Goal: Transaction & Acquisition: Purchase product/service

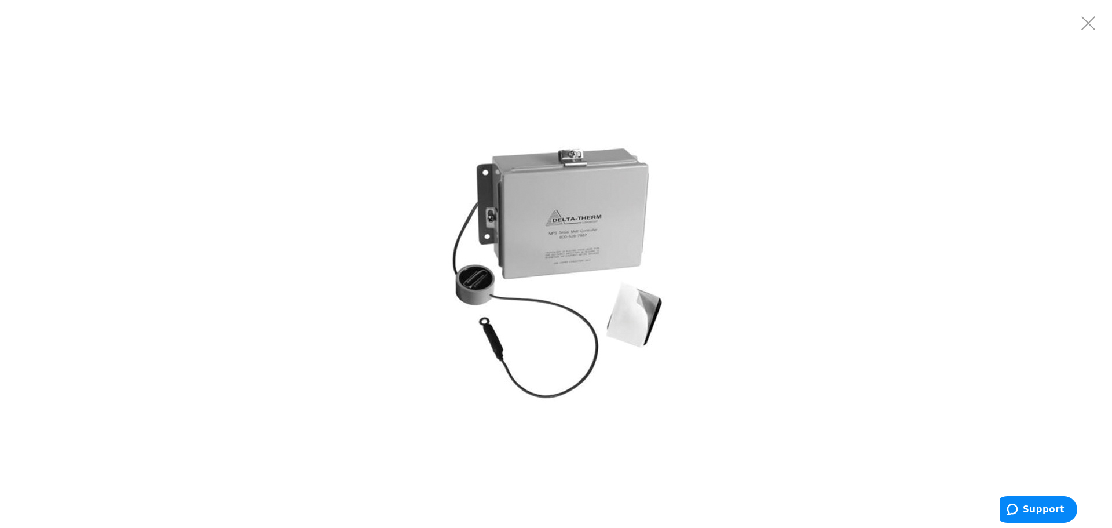
click at [411, 278] on div at bounding box center [556, 264] width 1112 height 528
click at [410, 278] on div at bounding box center [556, 264] width 1112 height 528
click at [409, 277] on div at bounding box center [556, 264] width 1112 height 528
click at [442, 271] on img at bounding box center [556, 264] width 290 height 290
